Goal: Task Accomplishment & Management: Use online tool/utility

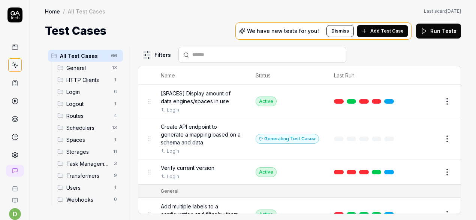
click at [89, 113] on span "Routes" at bounding box center [87, 116] width 43 height 8
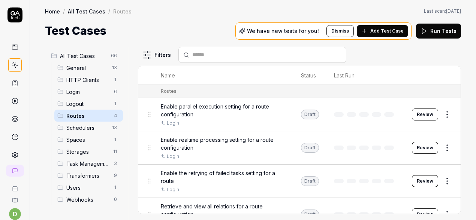
click at [85, 105] on span "Logout" at bounding box center [87, 104] width 43 height 8
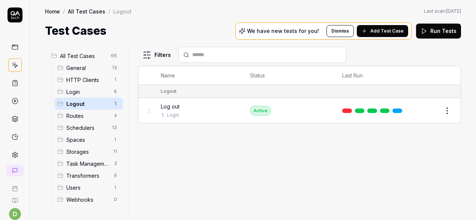
click at [84, 94] on span "Login" at bounding box center [87, 92] width 43 height 8
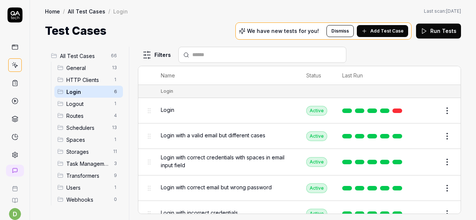
click at [85, 114] on span "Routes" at bounding box center [87, 116] width 43 height 8
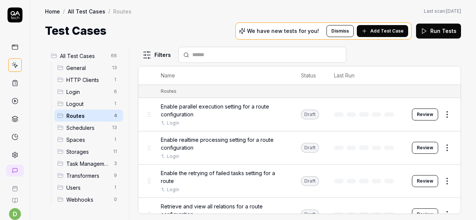
click at [18, 100] on link at bounding box center [14, 100] width 13 height 13
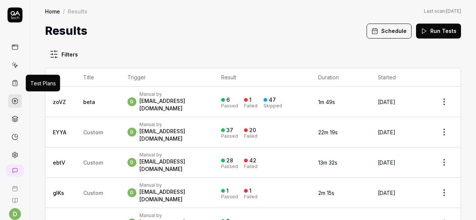
click at [14, 82] on icon at bounding box center [15, 83] width 7 height 7
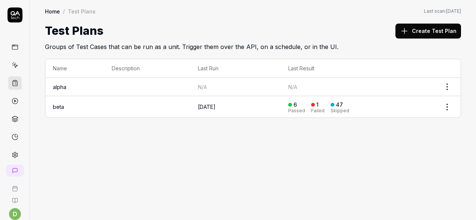
click at [65, 105] on td "beta" at bounding box center [74, 106] width 59 height 21
click at [63, 109] on td "beta" at bounding box center [74, 106] width 59 height 21
click at [63, 107] on link "beta" at bounding box center [58, 107] width 11 height 6
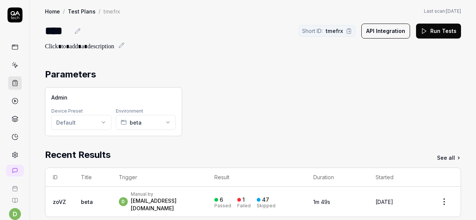
click at [440, 32] on button "Run Tests" at bounding box center [438, 31] width 45 height 15
